Goal: Transaction & Acquisition: Download file/media

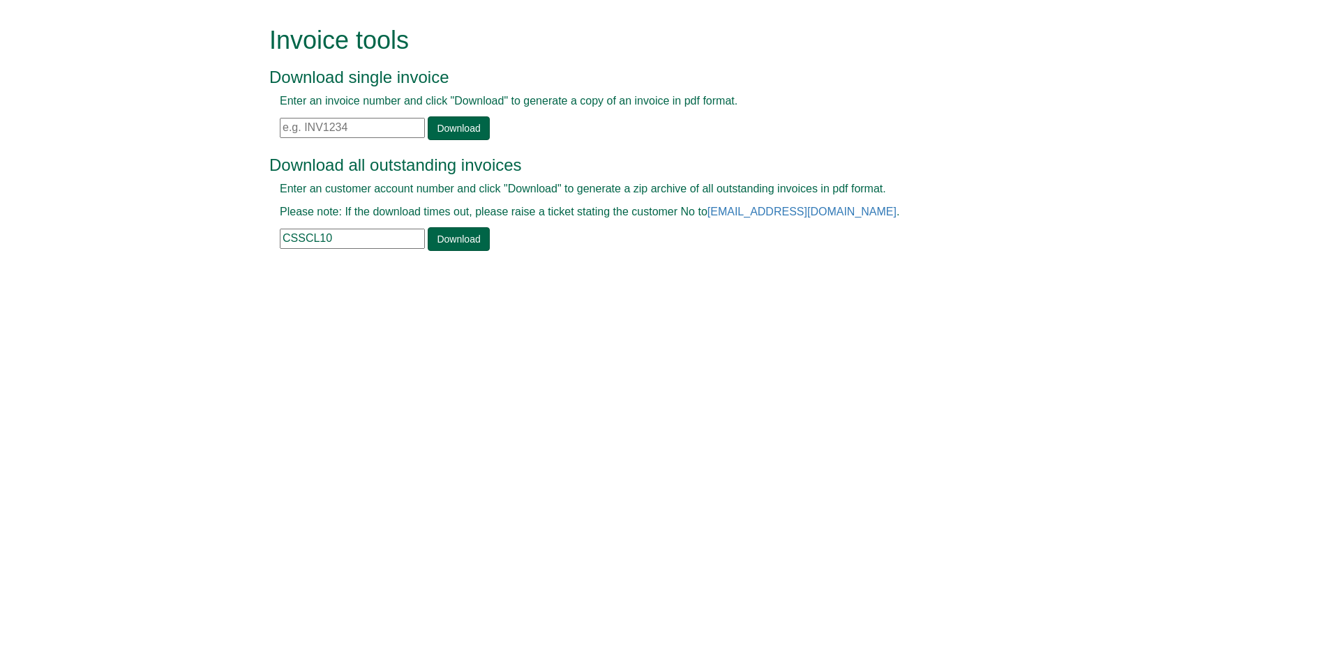
click at [329, 248] on input "CSSCL10" at bounding box center [352, 239] width 145 height 20
drag, startPoint x: 349, startPoint y: 244, endPoint x: 15, endPoint y: 259, distance: 333.8
click at [29, 259] on form "Invoice tools Download single invoice Enter an invoice number and click "Downlo…" at bounding box center [667, 140] width 1334 height 280
paste input "BUP2"
type input "BUP20"
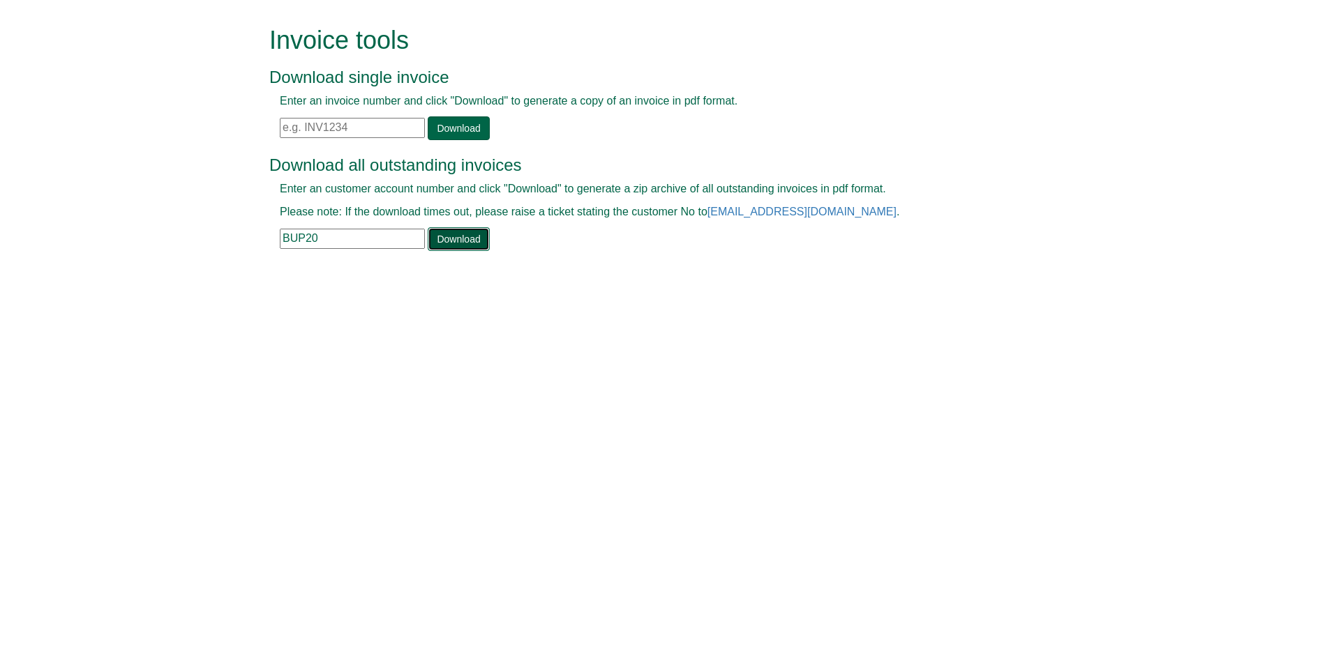
click at [443, 240] on link "Download" at bounding box center [458, 239] width 61 height 24
click at [335, 123] on input "text" at bounding box center [352, 128] width 145 height 20
paste input "[EMAIL_ADDRESS][DOMAIN_NAME]"
drag, startPoint x: 347, startPoint y: 127, endPoint x: -134, endPoint y: 193, distance: 485.8
click at [0, 193] on html "Invoice tools Download single invoice Enter an invoice number and click "Downlo…" at bounding box center [667, 140] width 1334 height 280
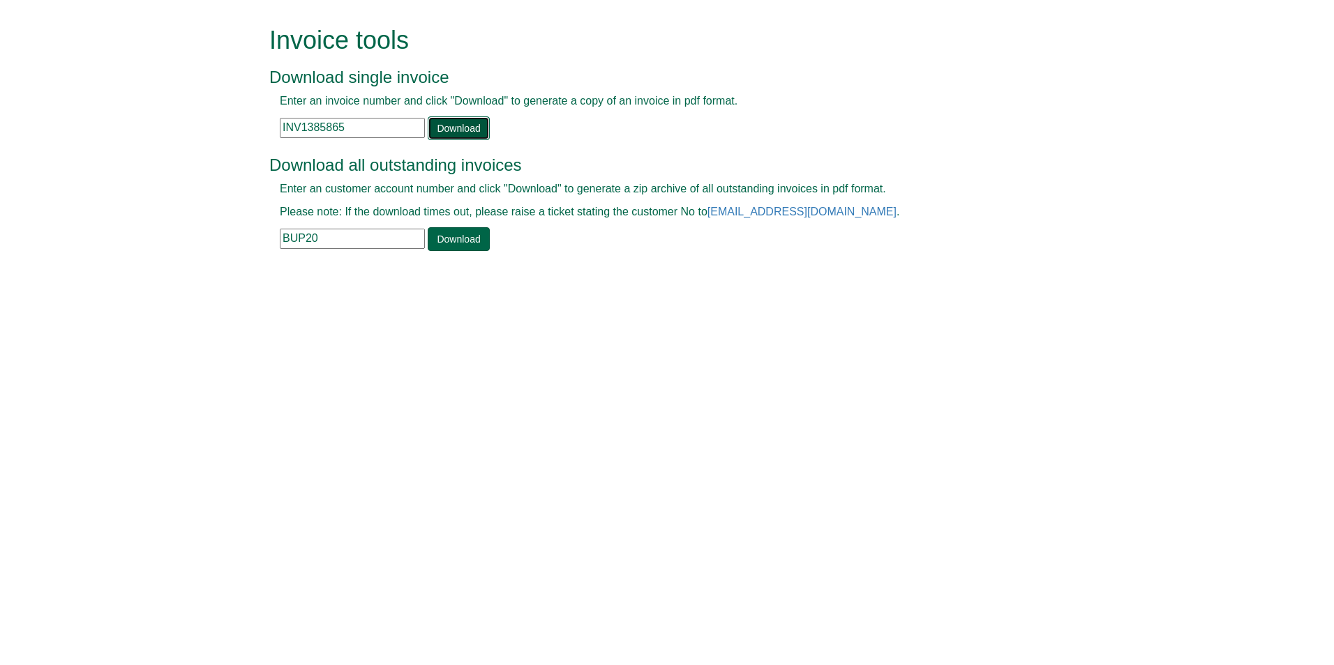
click at [443, 121] on link "Download" at bounding box center [458, 128] width 61 height 24
click at [359, 121] on input "INV1385865" at bounding box center [352, 128] width 145 height 20
type input "INV1382975"
click at [449, 130] on link "Download" at bounding box center [458, 128] width 61 height 24
